Goal: Information Seeking & Learning: Learn about a topic

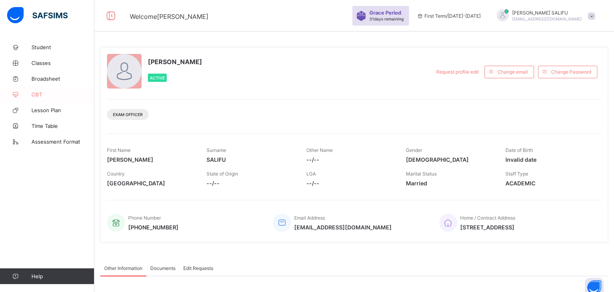
click at [37, 93] on span "CBT" at bounding box center [62, 94] width 63 height 6
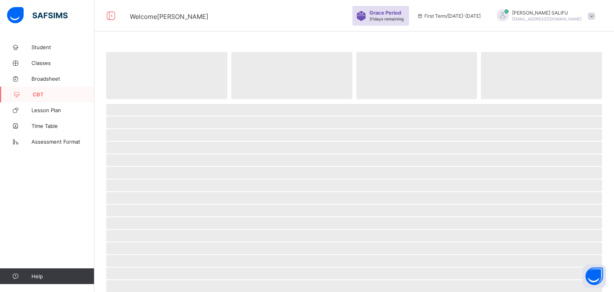
click at [37, 93] on span "CBT" at bounding box center [64, 94] width 62 height 6
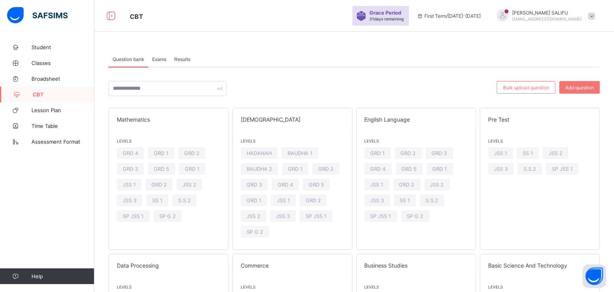
click at [158, 59] on span "Exams" at bounding box center [159, 59] width 14 height 6
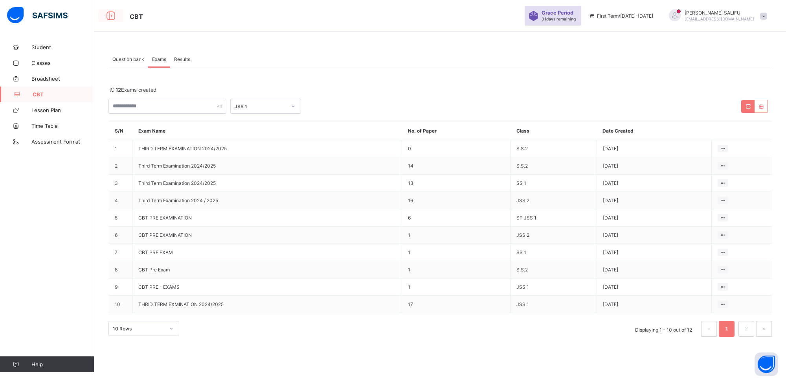
click at [110, 14] on icon at bounding box center [110, 15] width 13 height 11
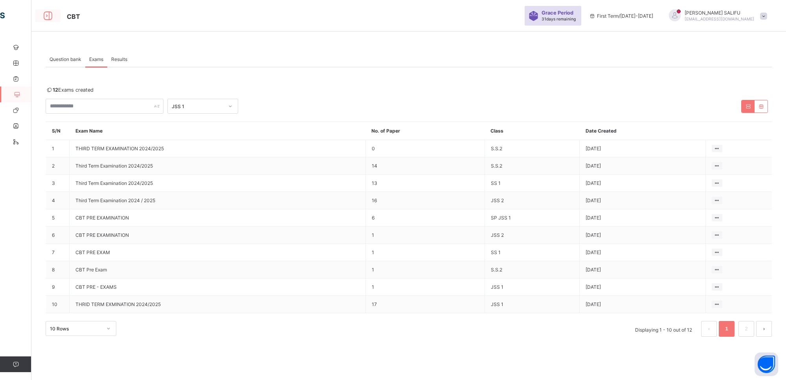
click at [48, 16] on icon at bounding box center [47, 15] width 13 height 11
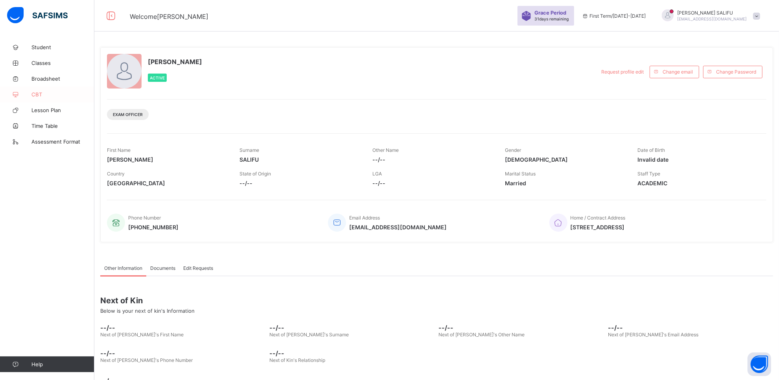
click at [32, 94] on span "CBT" at bounding box center [62, 94] width 63 height 6
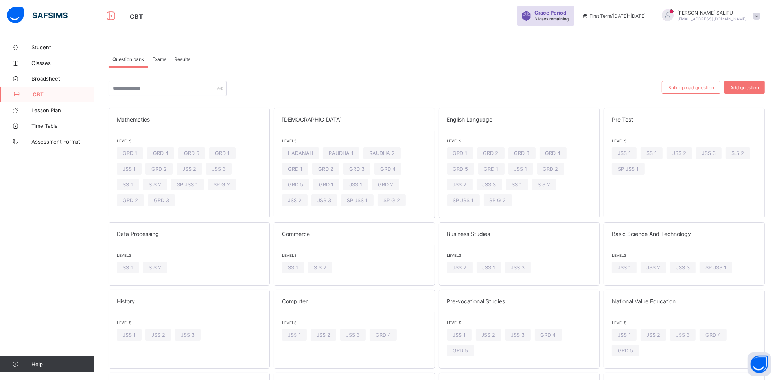
click at [156, 58] on span "Exams" at bounding box center [159, 59] width 14 height 6
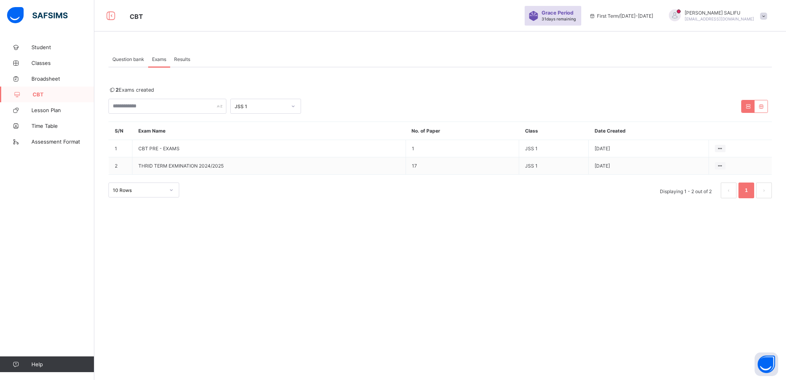
click at [621, 107] on icon at bounding box center [748, 106] width 7 height 6
click at [621, 107] on icon at bounding box center [761, 106] width 7 height 6
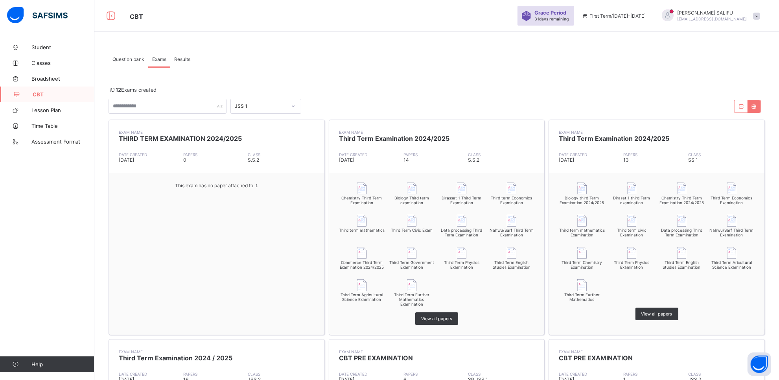
click at [621, 107] on icon at bounding box center [754, 106] width 7 height 6
click at [621, 107] on icon at bounding box center [741, 106] width 7 height 6
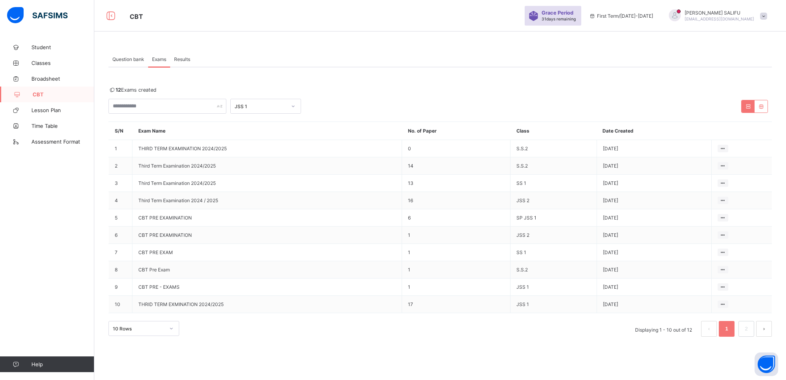
click at [182, 58] on span "Results" at bounding box center [182, 59] width 16 height 6
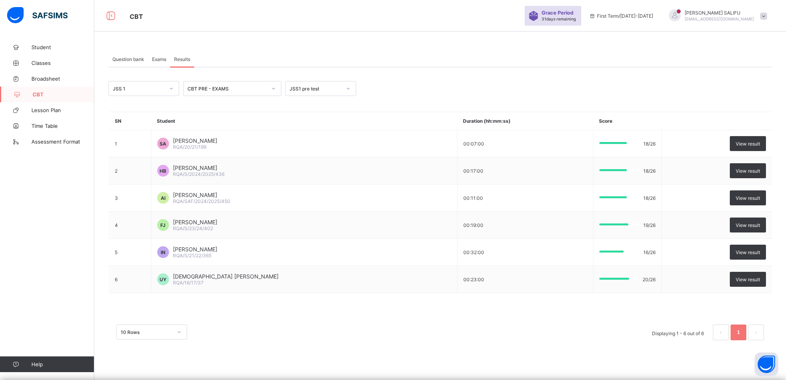
click at [134, 56] on span "Question bank" at bounding box center [128, 59] width 32 height 6
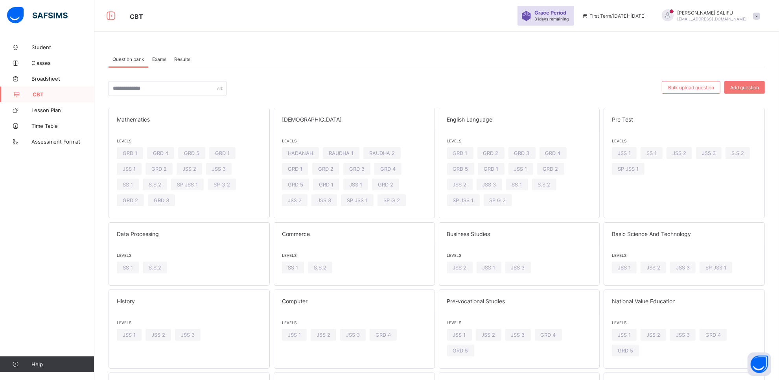
click at [181, 58] on span "Results" at bounding box center [182, 59] width 16 height 6
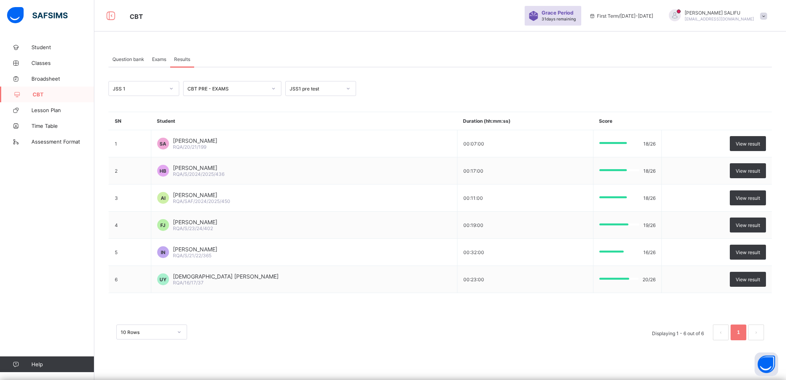
click at [160, 59] on span "Exams" at bounding box center [159, 59] width 14 height 6
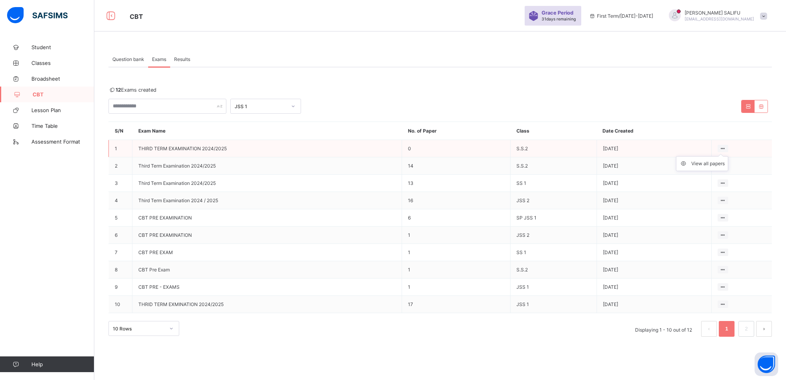
click at [621, 156] on ul "View all papers" at bounding box center [702, 163] width 52 height 15
drag, startPoint x: 721, startPoint y: 148, endPoint x: 362, endPoint y: 222, distance: 366.5
click at [362, 222] on td "CBT PRE EXAMINATION" at bounding box center [267, 217] width 270 height 17
click at [173, 149] on span "THIRD TERM EXAMINATION 2024/2025" at bounding box center [182, 148] width 88 height 6
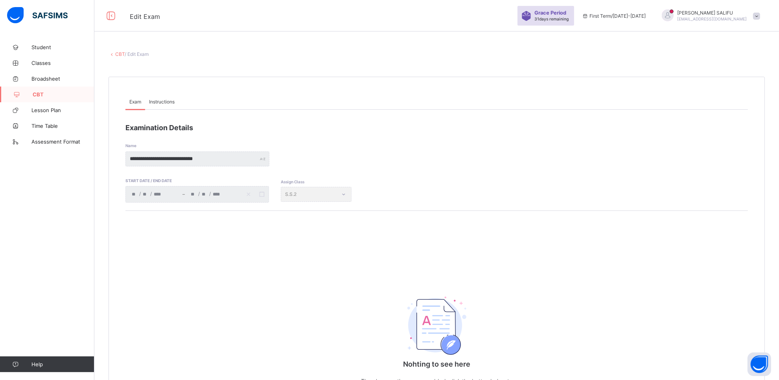
click at [265, 158] on div "**********" at bounding box center [197, 158] width 144 height 15
click at [264, 158] on div "**********" at bounding box center [197, 158] width 144 height 15
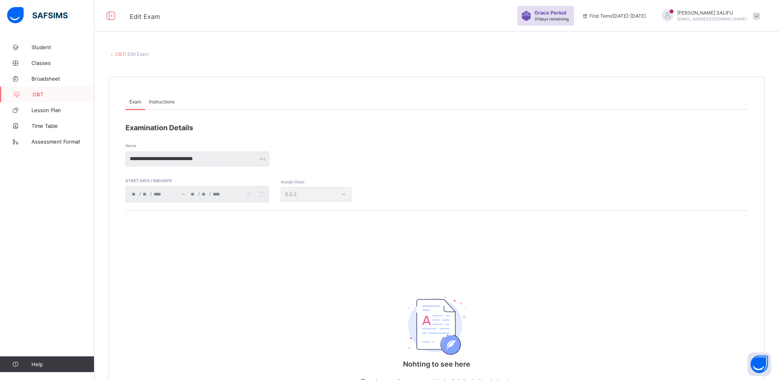
click at [264, 158] on div "**********" at bounding box center [197, 158] width 144 height 15
click at [156, 100] on span "Instructions" at bounding box center [162, 102] width 26 height 6
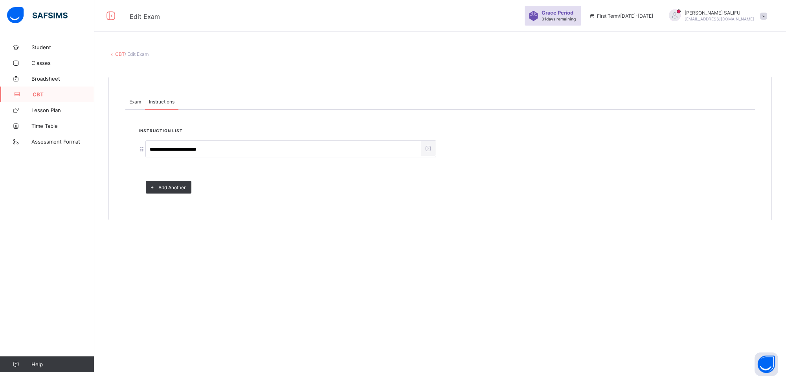
click at [131, 99] on span "Exam" at bounding box center [135, 102] width 12 height 6
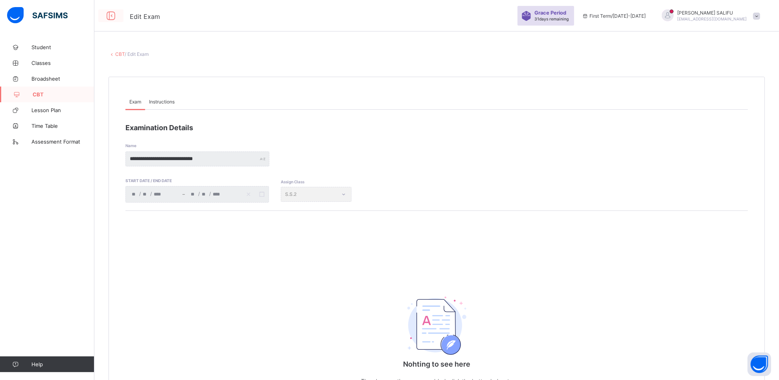
click at [111, 18] on icon at bounding box center [110, 15] width 13 height 11
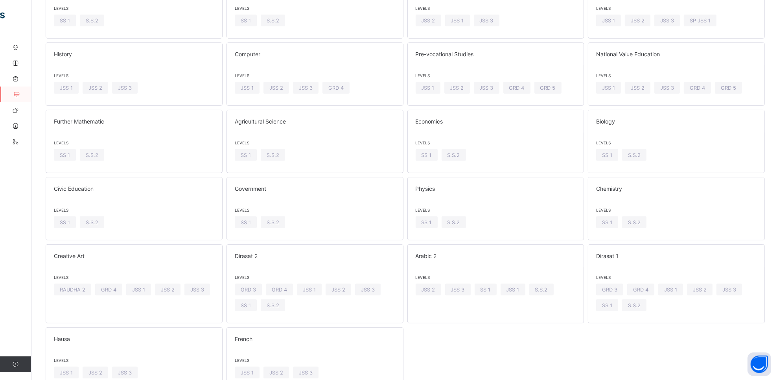
scroll to position [285, 0]
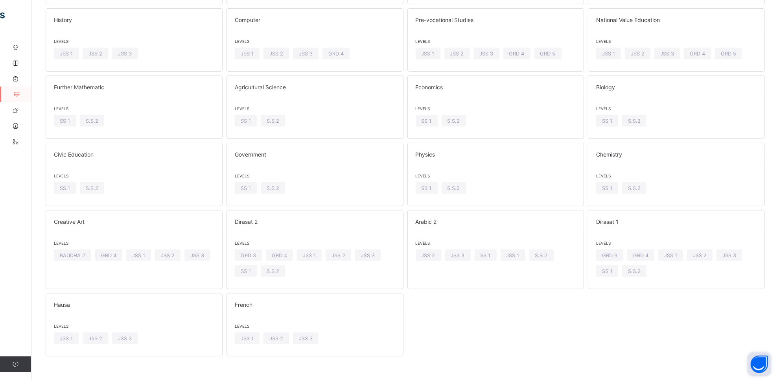
click at [621, 291] on button "Open asap" at bounding box center [759, 364] width 24 height 24
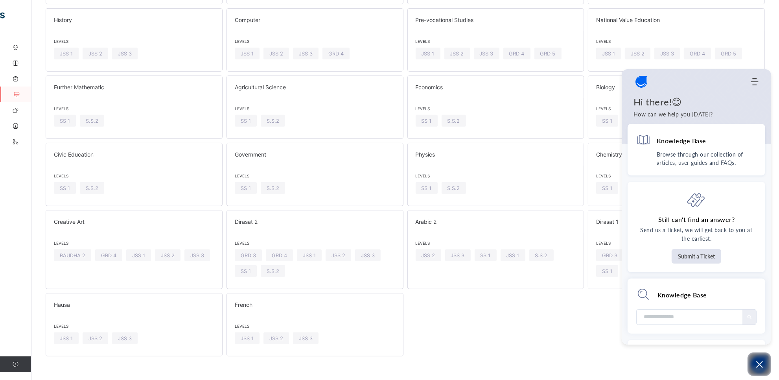
click at [522, 291] on div "Mathematics Levels GRD 1 GRD 2 GRD 3 GRD 4 GRD 5 GRD 1 JSS 1 GRD 2 JSS 2 JSS 3 …" at bounding box center [405, 92] width 719 height 530
click at [621, 83] on icon "Modules Menu" at bounding box center [755, 82] width 8 height 8
click at [526, 291] on div "Question bank Exams Results Question bank More Options Bulk upload question Add…" at bounding box center [404, 69] width 747 height 622
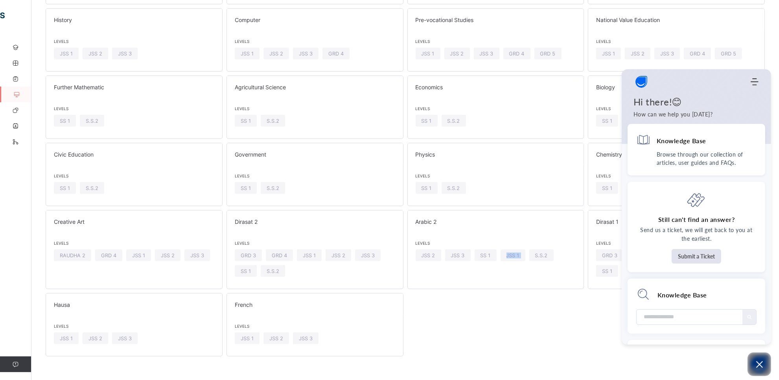
click at [526, 291] on div "Question bank Exams Results Question bank More Options Bulk upload question Add…" at bounding box center [404, 69] width 747 height 622
click at [621, 81] on img "Company logo" at bounding box center [641, 82] width 16 height 16
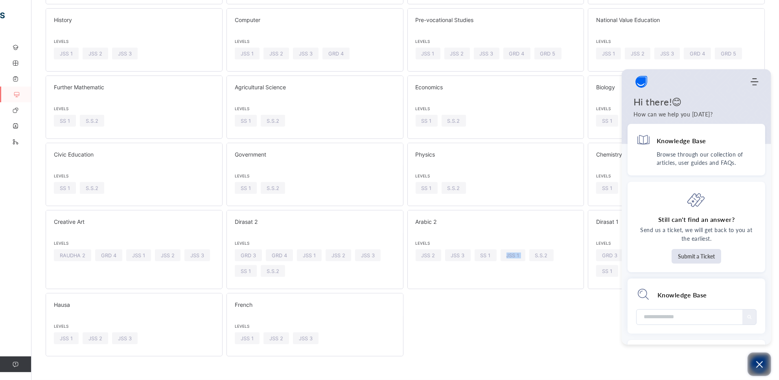
click at [621, 291] on button "Open asap" at bounding box center [759, 364] width 24 height 24
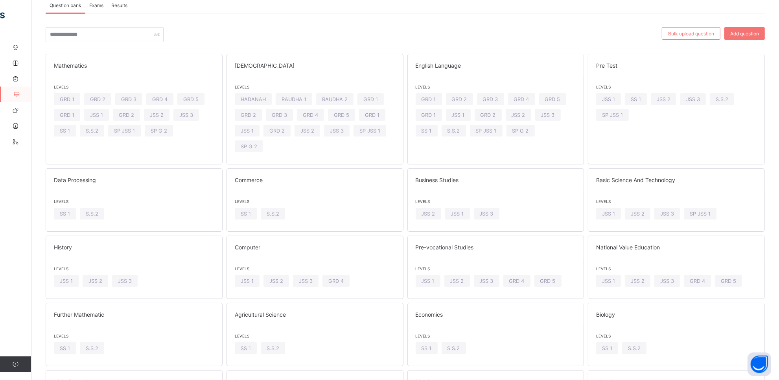
scroll to position [0, 0]
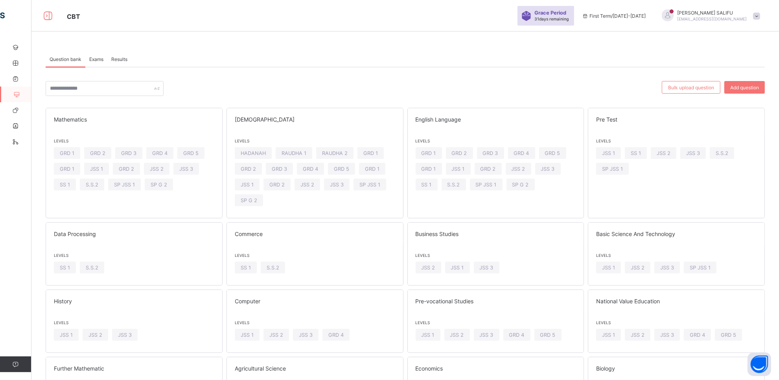
click at [94, 57] on span "Exams" at bounding box center [96, 59] width 14 height 6
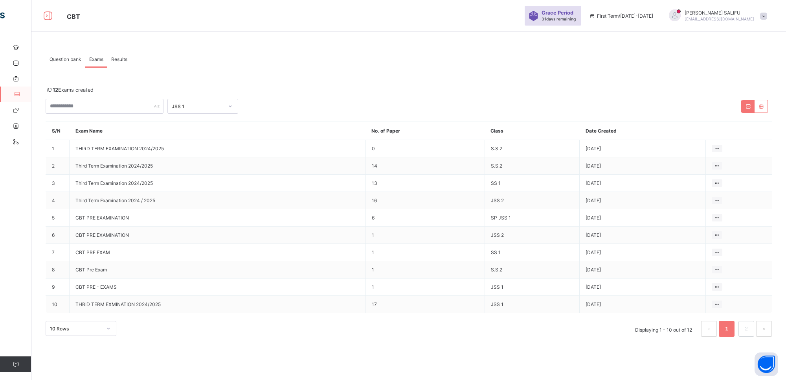
click at [621, 291] on button "next page" at bounding box center [764, 329] width 16 height 16
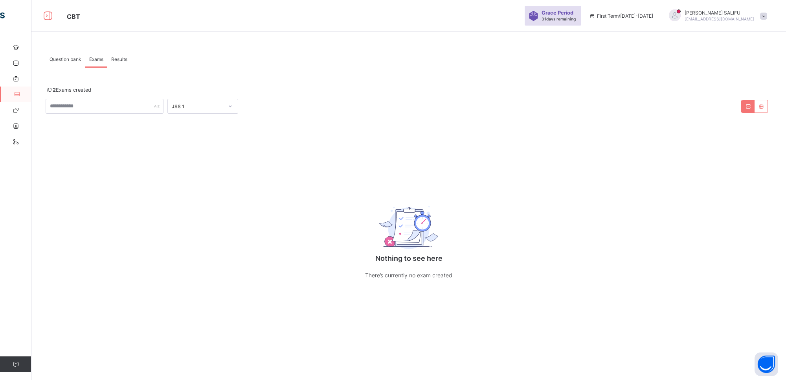
click at [418, 245] on img at bounding box center [408, 227] width 59 height 43
drag, startPoint x: 418, startPoint y: 245, endPoint x: 460, endPoint y: 230, distance: 45.0
click at [421, 242] on img at bounding box center [408, 227] width 59 height 43
click at [621, 103] on div "Question bank Exams Results Exams More Options Bulk upload question Add questio…" at bounding box center [408, 176] width 755 height 274
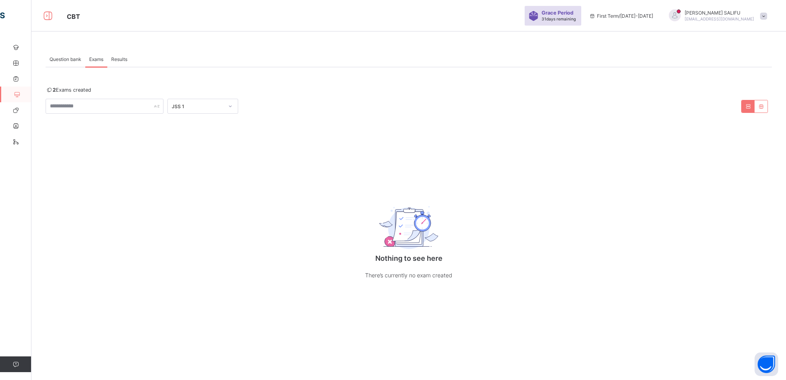
click at [125, 59] on span "Results" at bounding box center [119, 59] width 16 height 6
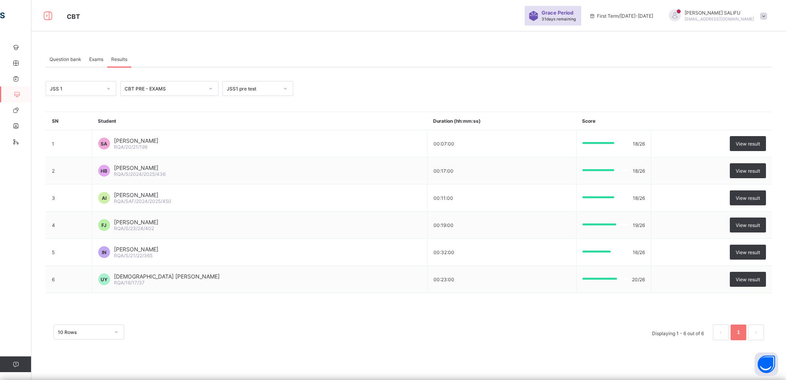
click at [97, 55] on div "Exams" at bounding box center [96, 59] width 22 height 16
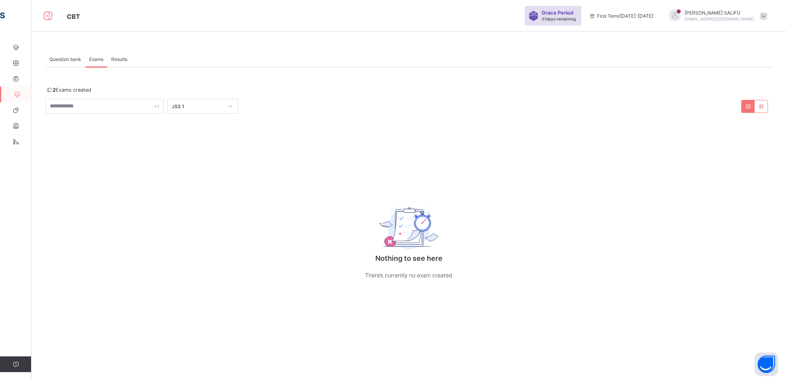
click at [73, 60] on span "Question bank" at bounding box center [66, 59] width 32 height 6
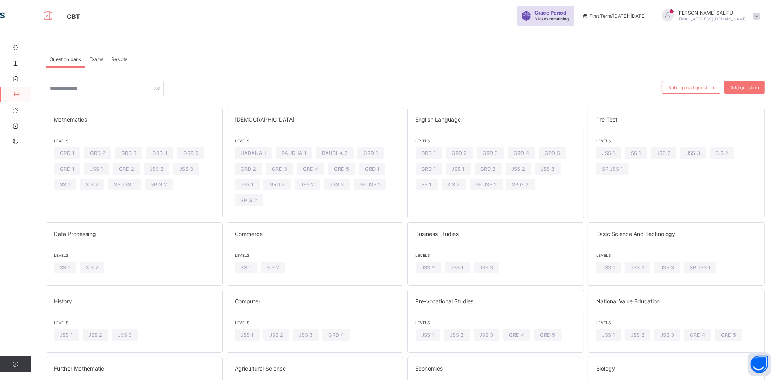
click at [103, 56] on span "Exams" at bounding box center [96, 59] width 14 height 6
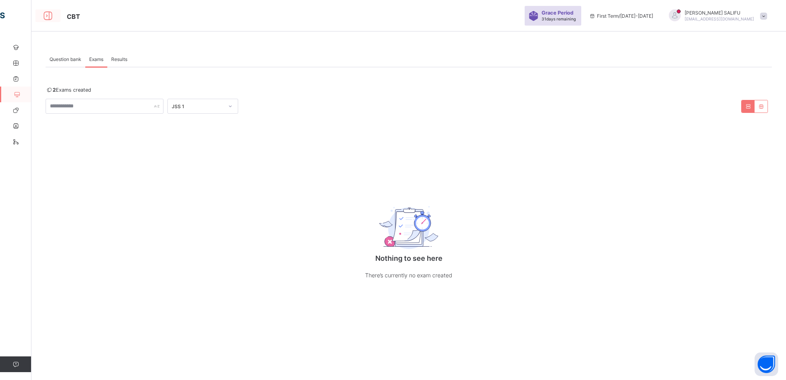
click at [49, 14] on icon at bounding box center [47, 15] width 13 height 11
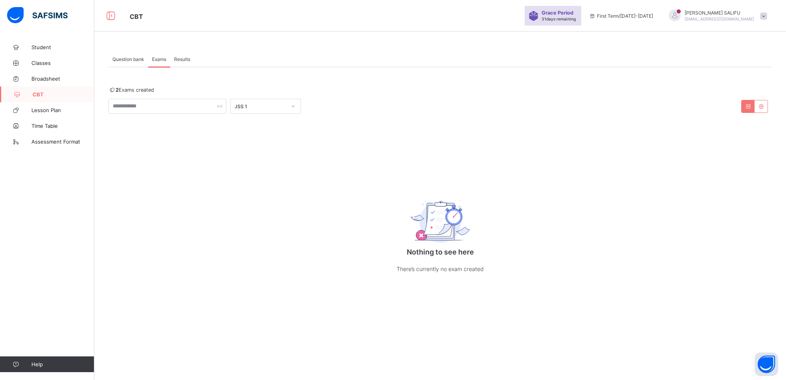
click at [44, 92] on span "CBT" at bounding box center [64, 94] width 62 height 6
click at [165, 68] on div "2 Exams created JSS 1 Nothing to see here There’s currently no exam created × D…" at bounding box center [441, 178] width 664 height 222
click at [129, 62] on div "Question bank" at bounding box center [129, 59] width 40 height 16
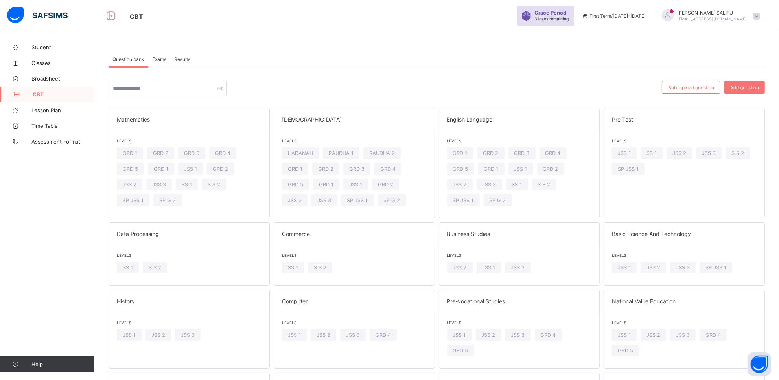
click at [160, 58] on span "Exams" at bounding box center [159, 59] width 14 height 6
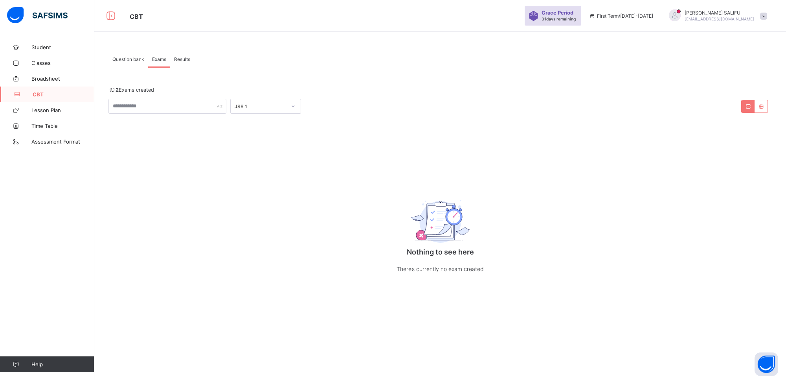
click at [621, 109] on icon at bounding box center [761, 106] width 7 height 6
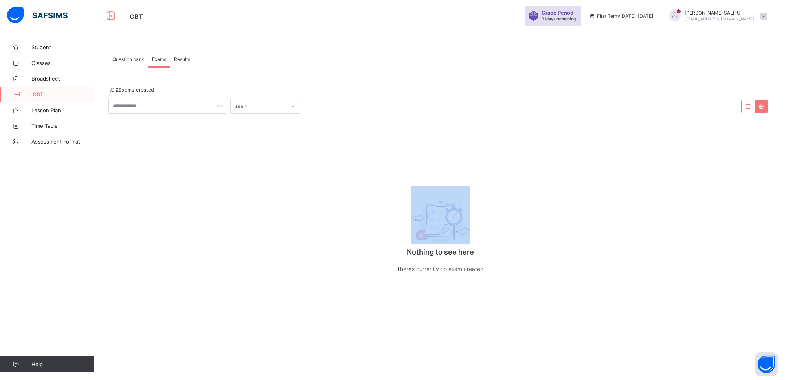
click at [621, 109] on icon at bounding box center [761, 106] width 7 height 6
click at [621, 103] on span at bounding box center [748, 106] width 7 height 6
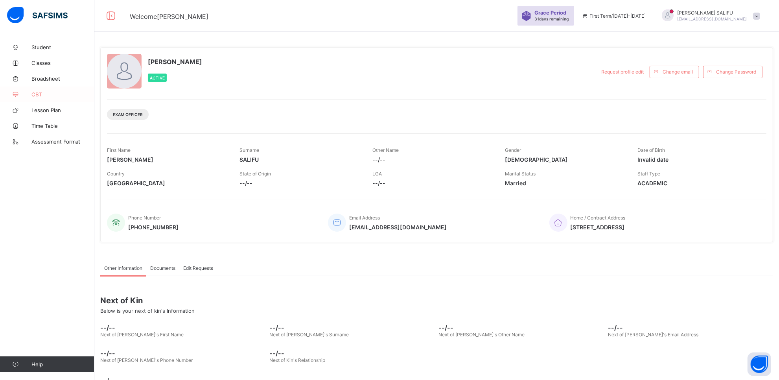
click at [42, 95] on span "CBT" at bounding box center [62, 94] width 63 height 6
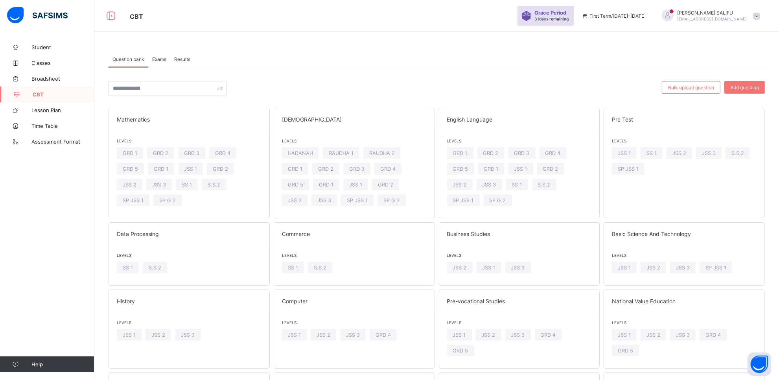
click at [621, 18] on div "First Term / [DATE]-[DATE]" at bounding box center [614, 15] width 72 height 31
click at [589, 17] on icon at bounding box center [585, 16] width 7 height 6
click at [158, 56] on span "Exams" at bounding box center [159, 59] width 14 height 6
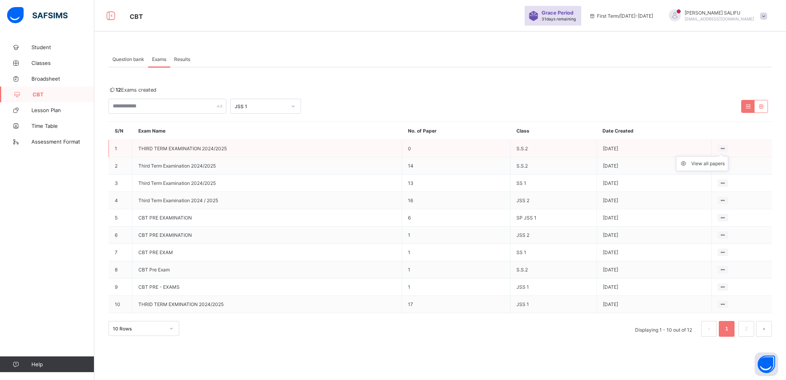
click at [621, 156] on ul "View all papers" at bounding box center [702, 163] width 52 height 15
click at [621, 291] on button "next page" at bounding box center [764, 329] width 16 height 16
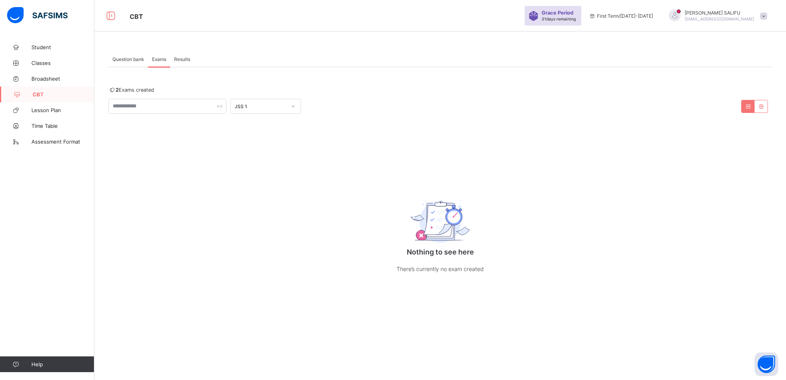
click at [112, 90] on icon at bounding box center [112, 90] width 7 height 6
click at [124, 89] on span "2 Exams created" at bounding box center [132, 90] width 46 height 6
click at [422, 247] on div "Nothing to see here There’s currently no exam created" at bounding box center [440, 233] width 157 height 111
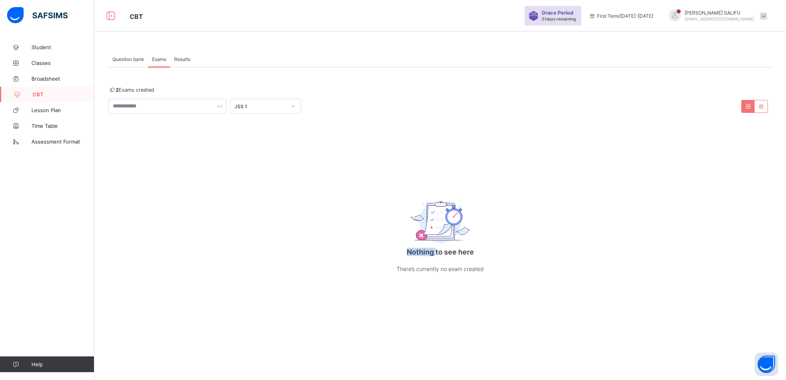
click at [422, 247] on div "Nothing to see here There’s currently no exam created" at bounding box center [440, 233] width 157 height 111
click at [425, 236] on img at bounding box center [440, 221] width 59 height 43
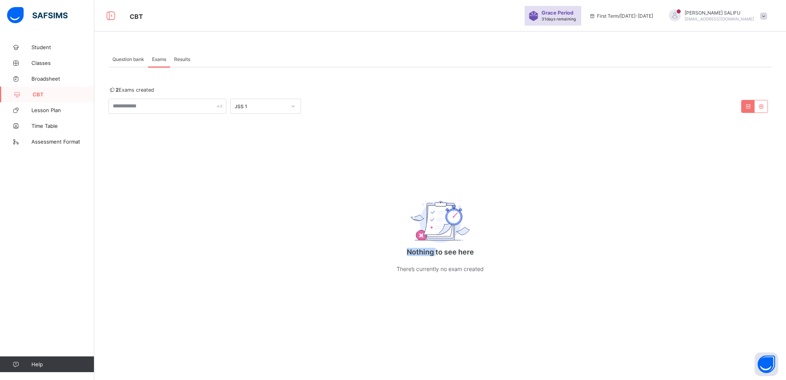
click at [425, 236] on img at bounding box center [440, 221] width 59 height 43
click at [621, 13] on span "First Term / [DATE]-[DATE]" at bounding box center [621, 16] width 64 height 6
click at [130, 55] on div "Question bank" at bounding box center [129, 59] width 40 height 16
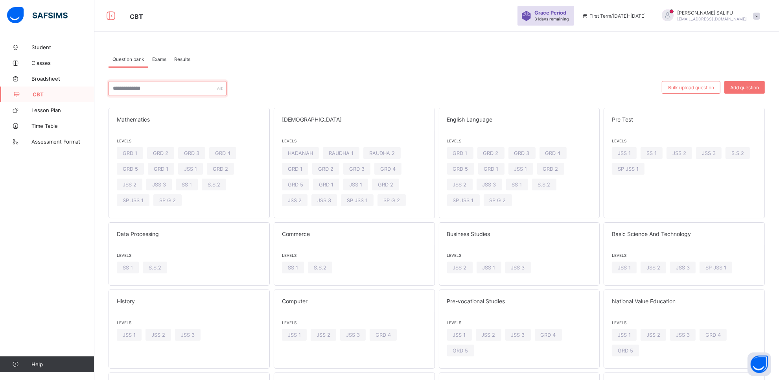
click at [169, 88] on input "text" at bounding box center [168, 88] width 118 height 15
click at [221, 90] on div at bounding box center [168, 88] width 118 height 15
click at [195, 90] on input "text" at bounding box center [168, 88] width 118 height 15
type input "*"
type input "**********"
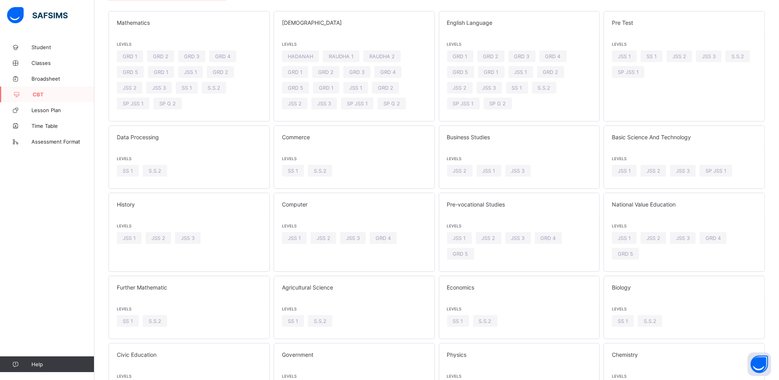
scroll to position [112, 0]
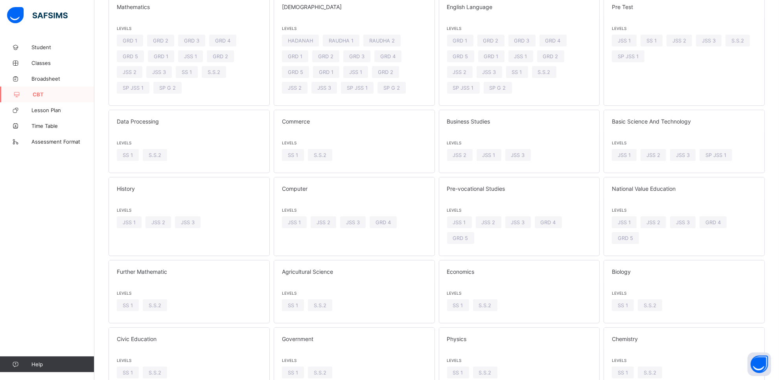
click at [621, 229] on div "**********" at bounding box center [436, 245] width 684 height 637
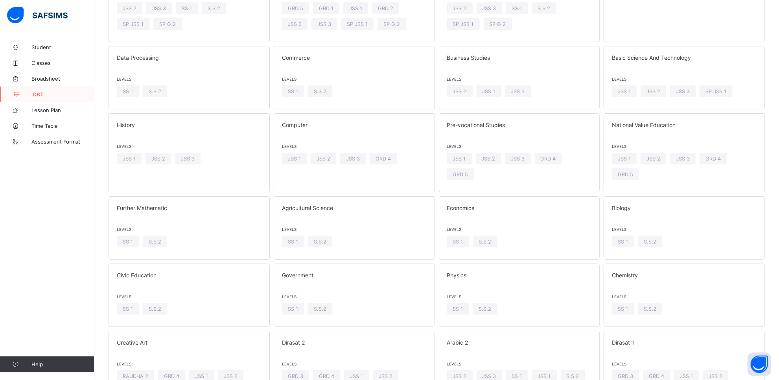
scroll to position [180, 0]
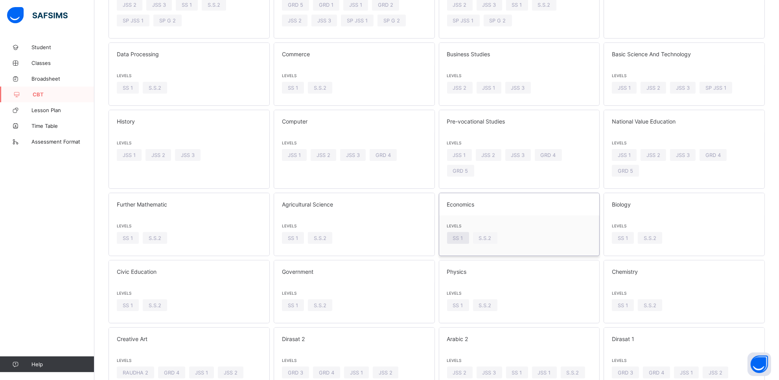
click at [458, 241] on span "SS 1" at bounding box center [458, 238] width 10 height 6
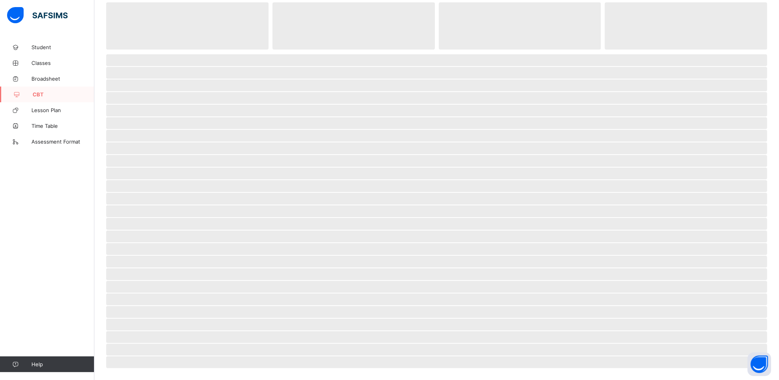
scroll to position [42, 0]
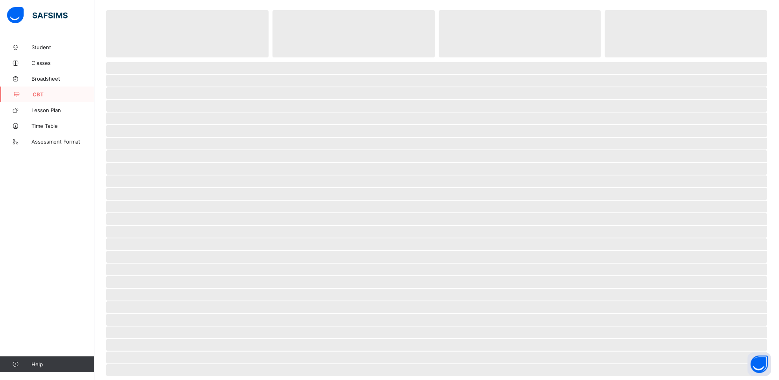
click at [458, 241] on span "‌" at bounding box center [436, 244] width 661 height 12
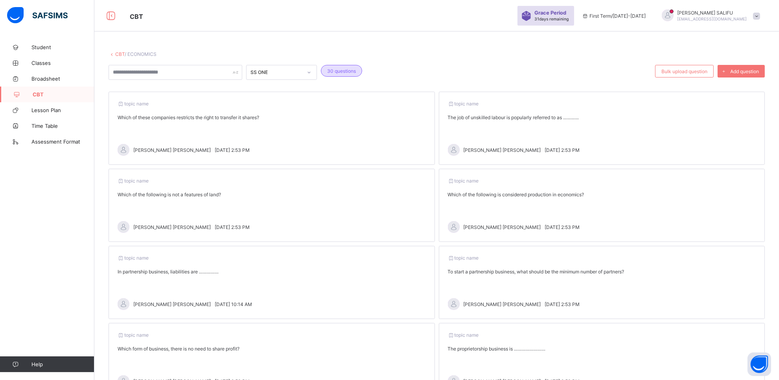
click at [112, 53] on icon at bounding box center [112, 54] width 7 height 6
click at [119, 53] on link "CBT" at bounding box center [119, 54] width 9 height 6
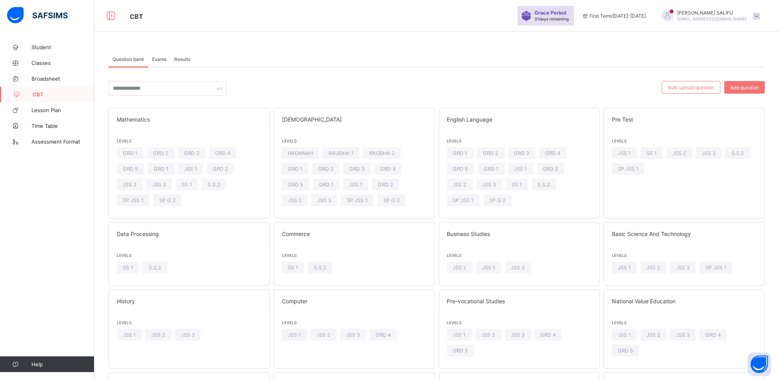
click at [163, 61] on span "Exams" at bounding box center [159, 59] width 14 height 6
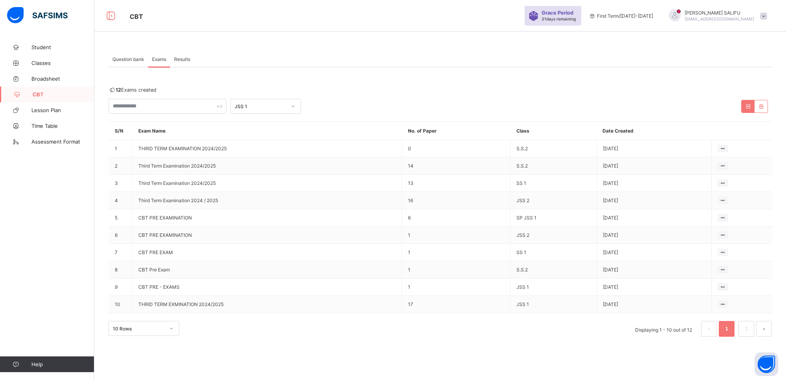
click at [468, 291] on div "10 Rows Displaying 1 - 10 out of 12 1 2" at bounding box center [441, 329] width 664 height 16
drag, startPoint x: 468, startPoint y: 321, endPoint x: 411, endPoint y: 331, distance: 57.8
click at [411, 291] on div "10 Rows Displaying 1 - 10 out of 12 1 2" at bounding box center [441, 329] width 664 height 16
click at [621, 156] on ul "View all papers" at bounding box center [702, 163] width 52 height 15
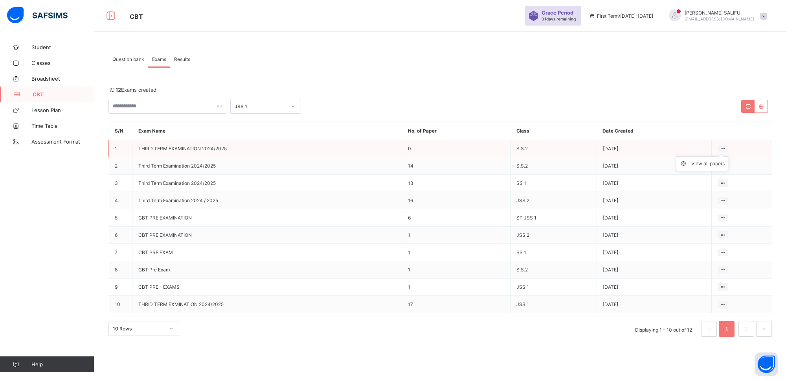
click at [621, 156] on ul "View all papers" at bounding box center [702, 163] width 52 height 15
click at [621, 146] on icon at bounding box center [723, 148] width 7 height 6
click at [621, 147] on icon at bounding box center [723, 148] width 7 height 6
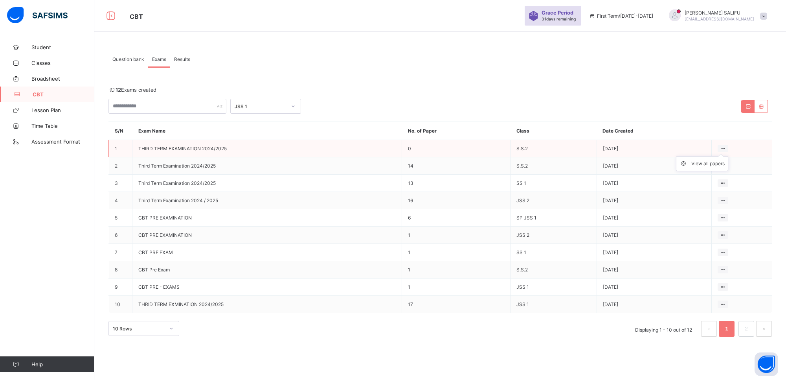
click at [621, 147] on icon at bounding box center [723, 148] width 7 height 6
click at [621, 162] on div "View all papers" at bounding box center [708, 164] width 33 height 8
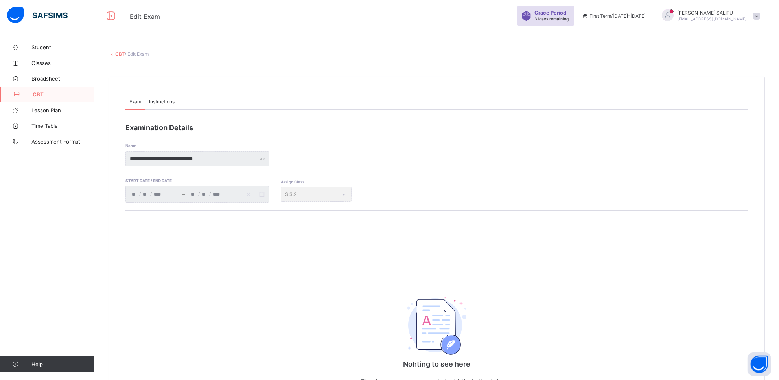
click at [341, 197] on div "Assign Class S.S.2" at bounding box center [316, 194] width 71 height 15
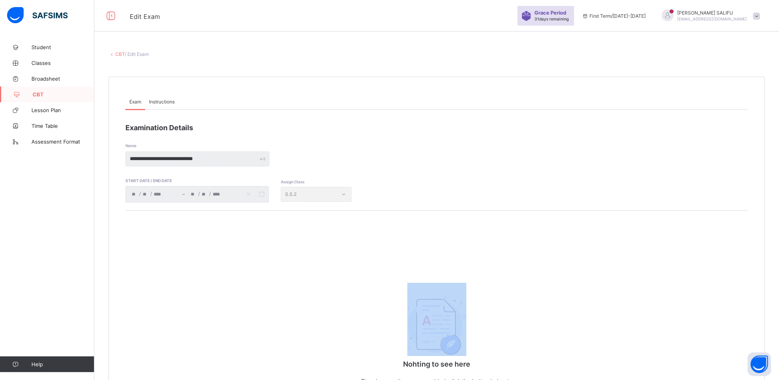
click at [341, 197] on div "Assign Class S.S.2" at bounding box center [316, 194] width 71 height 15
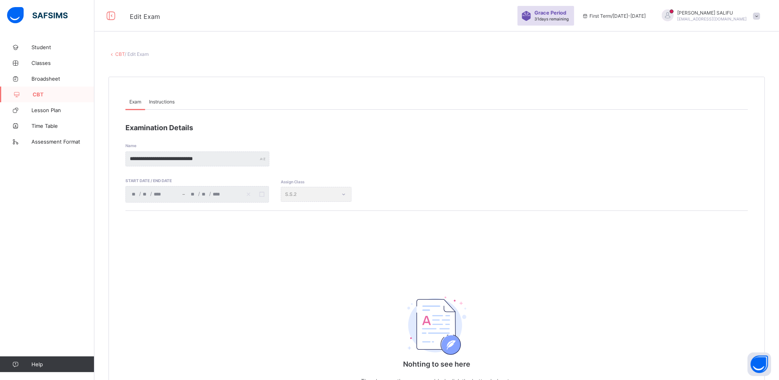
click at [230, 149] on div "**********" at bounding box center [436, 149] width 622 height 35
